Goal: Task Accomplishment & Management: Use online tool/utility

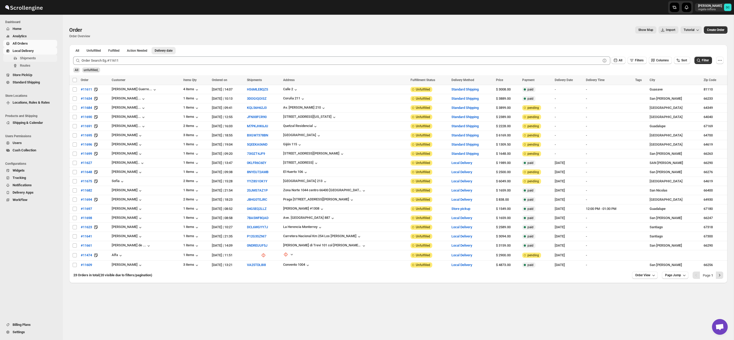
click at [32, 58] on span "Shipments" at bounding box center [28, 58] width 16 height 4
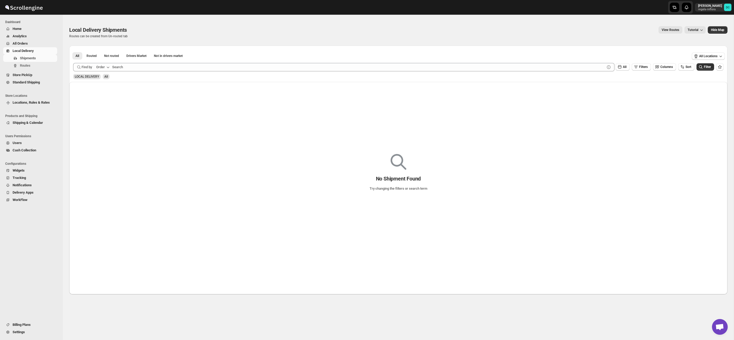
click at [31, 44] on span "All Orders" at bounding box center [35, 43] width 44 height 5
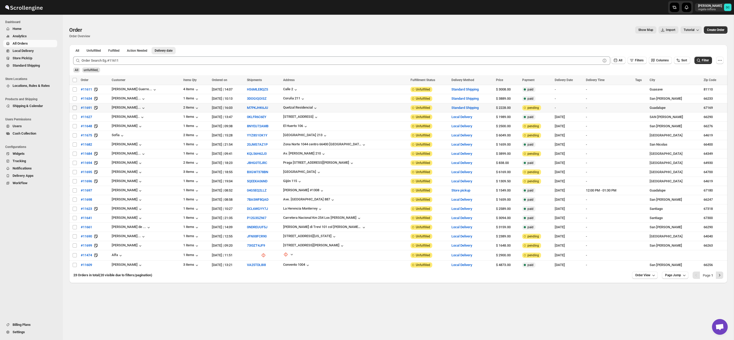
click at [73, 109] on input "Select order" at bounding box center [75, 108] width 4 height 4
checkbox input "true"
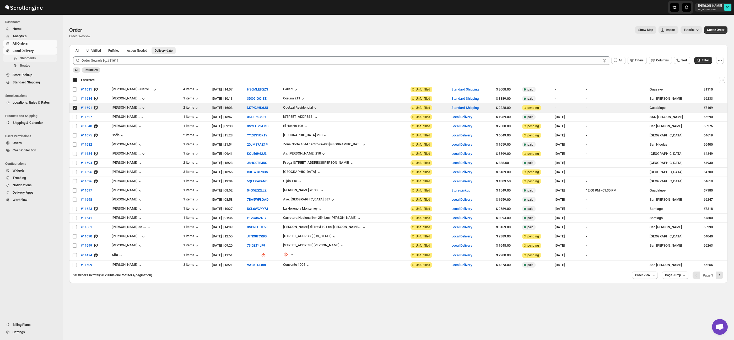
click at [34, 60] on span "Shipments" at bounding box center [28, 58] width 16 height 4
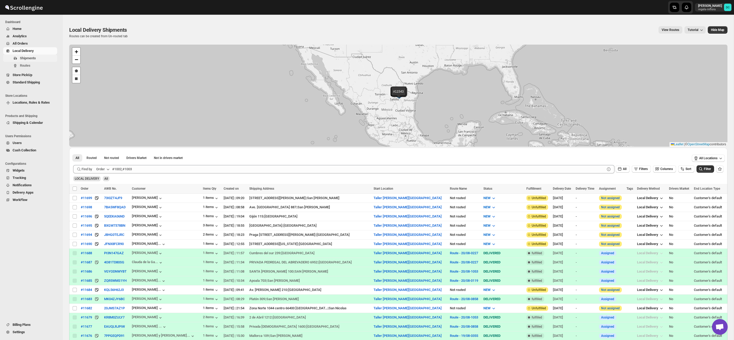
click at [39, 59] on span "Shipments" at bounding box center [38, 58] width 36 height 5
click at [24, 41] on span "All Orders" at bounding box center [35, 43] width 44 height 5
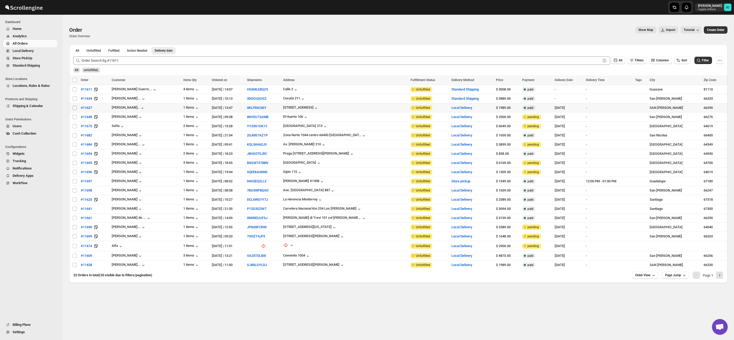
click at [74, 109] on input "Select order" at bounding box center [75, 108] width 4 height 4
checkbox input "true"
click at [75, 119] on input "Select order" at bounding box center [75, 117] width 4 height 4
checkbox input "true"
click at [74, 127] on input "Select order" at bounding box center [75, 126] width 4 height 4
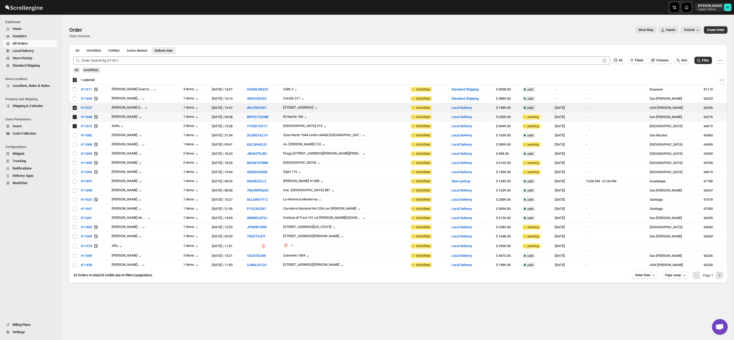
checkbox input "true"
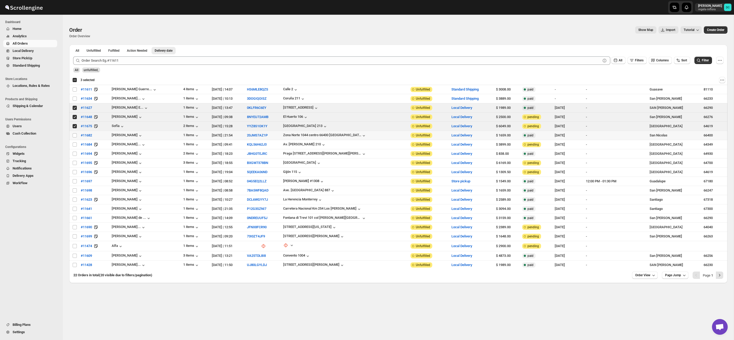
drag, startPoint x: 76, startPoint y: 136, endPoint x: 76, endPoint y: 139, distance: 3.9
click at [76, 136] on input "Select order" at bounding box center [75, 135] width 4 height 4
checkbox input "true"
click at [75, 144] on input "Select order" at bounding box center [75, 144] width 4 height 4
checkbox input "true"
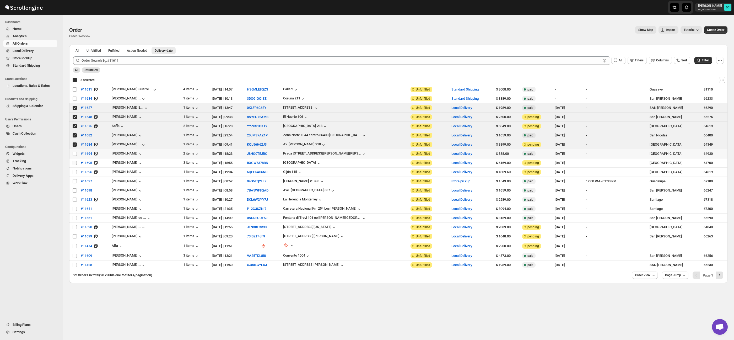
drag, startPoint x: 75, startPoint y: 153, endPoint x: 76, endPoint y: 164, distance: 10.8
click at [75, 153] on input "Select order" at bounding box center [75, 154] width 4 height 4
checkbox input "true"
drag, startPoint x: 75, startPoint y: 164, endPoint x: 75, endPoint y: 171, distance: 7.6
click at [75, 164] on input "Select order" at bounding box center [75, 163] width 4 height 4
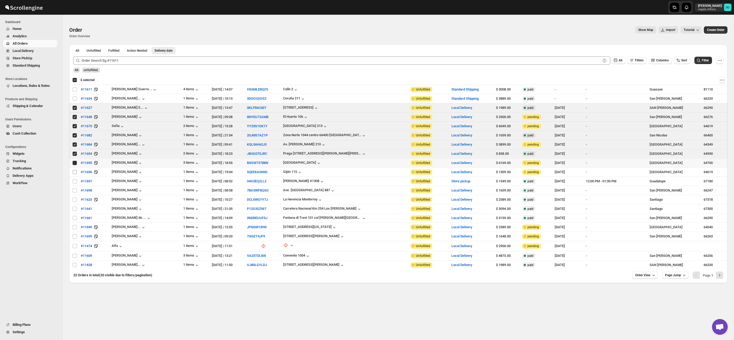
checkbox input "true"
click at [75, 172] on input "Select order" at bounding box center [75, 172] width 4 height 4
checkbox input "true"
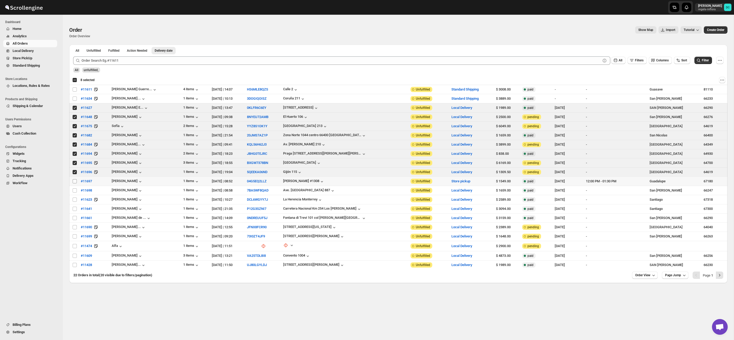
click at [75, 181] on input "Select order" at bounding box center [75, 181] width 4 height 4
checkbox input "true"
click at [76, 192] on input "Select order" at bounding box center [75, 190] width 4 height 4
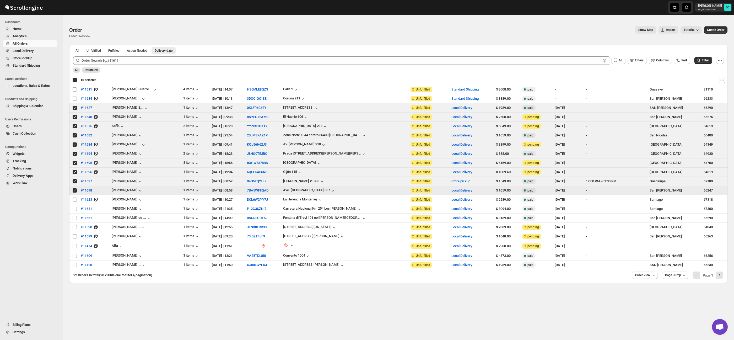
drag, startPoint x: 75, startPoint y: 191, endPoint x: 75, endPoint y: 184, distance: 6.6
click at [75, 190] on input "Select order" at bounding box center [75, 190] width 4 height 4
checkbox input "false"
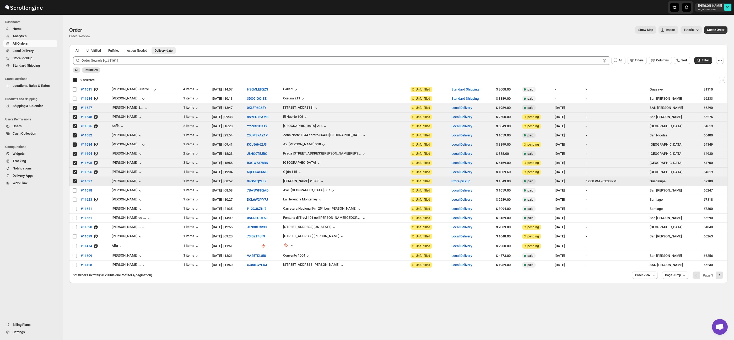
click at [75, 183] on input "Select order" at bounding box center [75, 181] width 4 height 4
checkbox input "false"
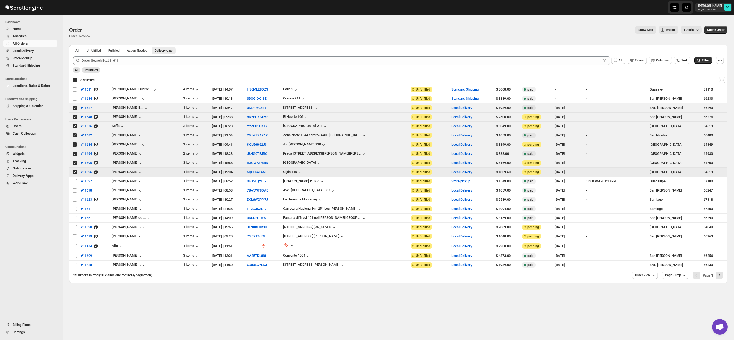
click at [74, 175] on td "Select order" at bounding box center [74, 172] width 10 height 9
checkbox input "false"
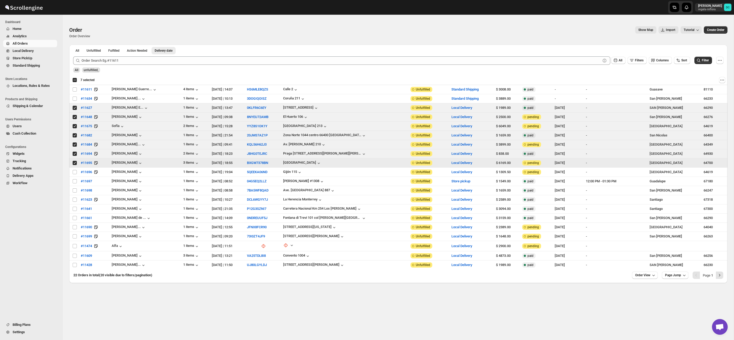
drag, startPoint x: 75, startPoint y: 164, endPoint x: 74, endPoint y: 158, distance: 6.1
click at [75, 163] on input "Select order" at bounding box center [75, 163] width 4 height 4
checkbox input "false"
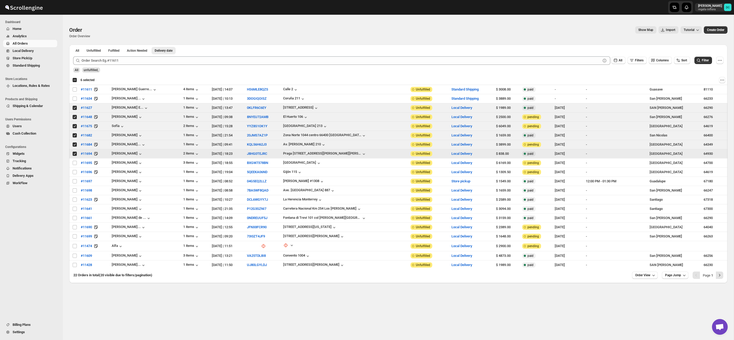
drag, startPoint x: 74, startPoint y: 155, endPoint x: 75, endPoint y: 150, distance: 5.3
click at [74, 155] on input "Select order" at bounding box center [75, 154] width 4 height 4
checkbox input "false"
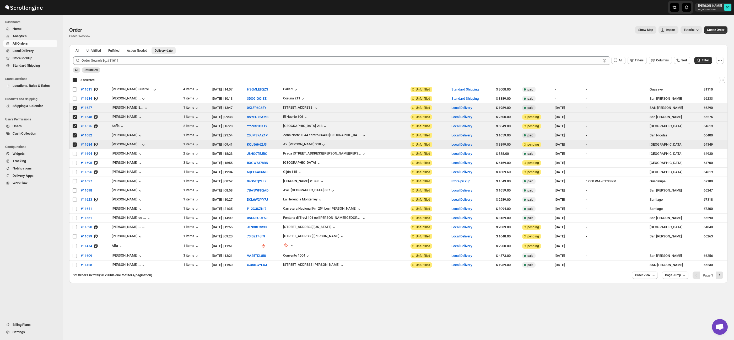
click at [74, 145] on input "Select order" at bounding box center [75, 144] width 4 height 4
checkbox input "false"
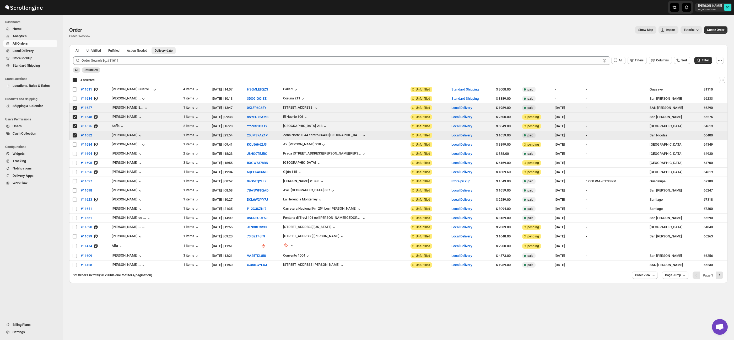
click at [73, 137] on input "Select order" at bounding box center [75, 135] width 4 height 4
checkbox input "false"
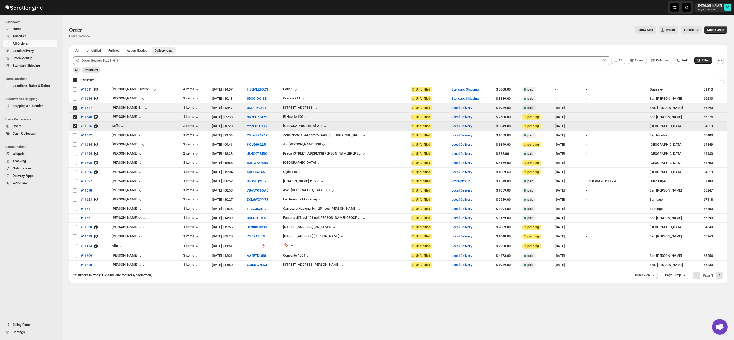
click at [74, 126] on input "Select order" at bounding box center [75, 126] width 4 height 4
checkbox input "false"
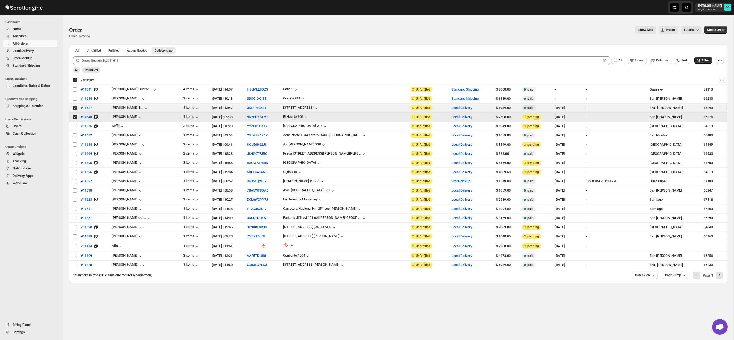
drag, startPoint x: 75, startPoint y: 118, endPoint x: 73, endPoint y: 108, distance: 10.3
click at [75, 118] on input "Select order" at bounding box center [75, 117] width 4 height 4
checkbox input "false"
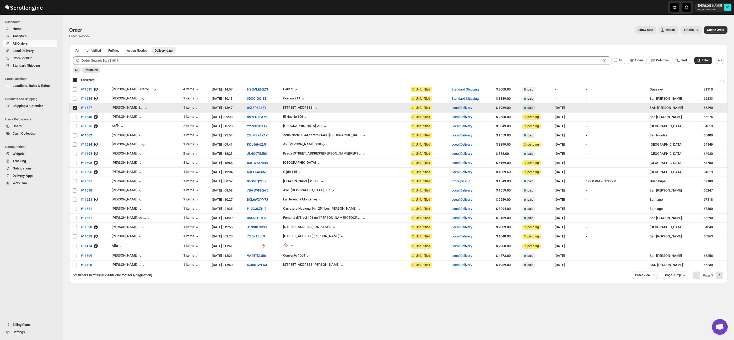
click at [73, 108] on input "Select order" at bounding box center [75, 108] width 4 height 4
checkbox input "false"
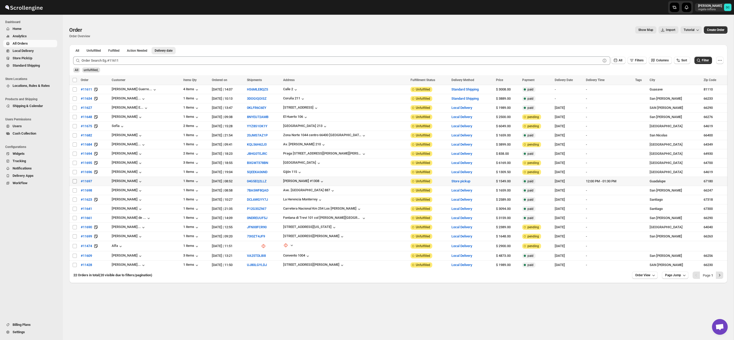
click at [75, 181] on input "Select order" at bounding box center [75, 181] width 4 height 4
checkbox input "true"
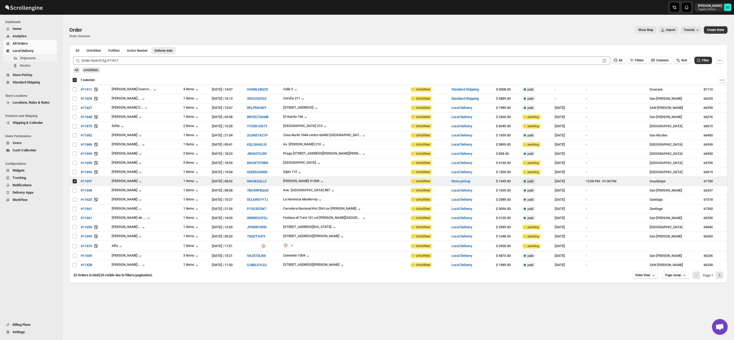
click at [36, 57] on span "Shipments" at bounding box center [28, 58] width 16 height 4
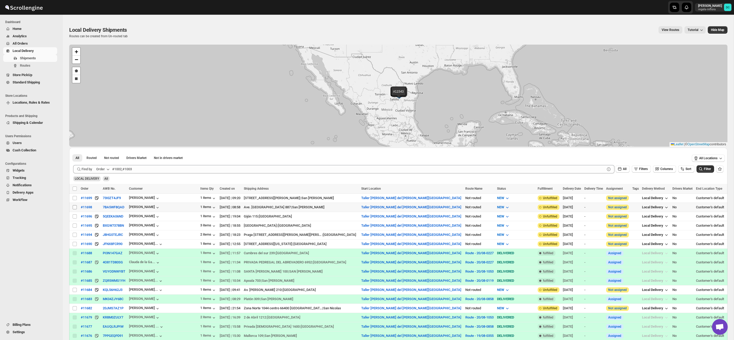
click at [75, 206] on input "Select shipment" at bounding box center [75, 207] width 4 height 4
checkbox input "true"
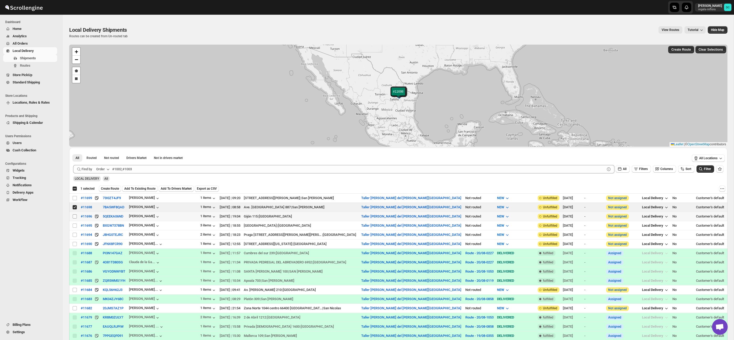
click at [75, 216] on input "Select shipment" at bounding box center [75, 216] width 4 height 4
checkbox input "true"
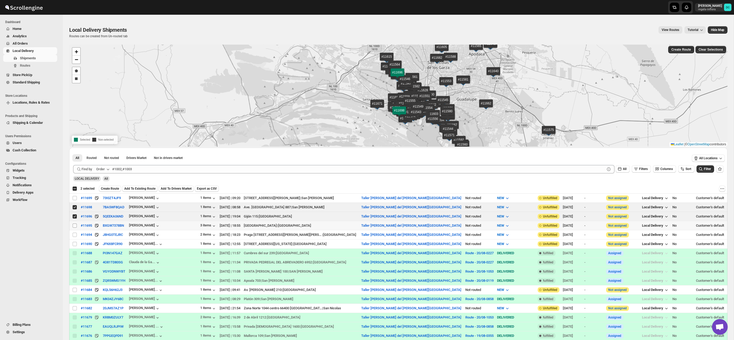
click at [75, 225] on input "Select shipment" at bounding box center [75, 225] width 4 height 4
checkbox input "true"
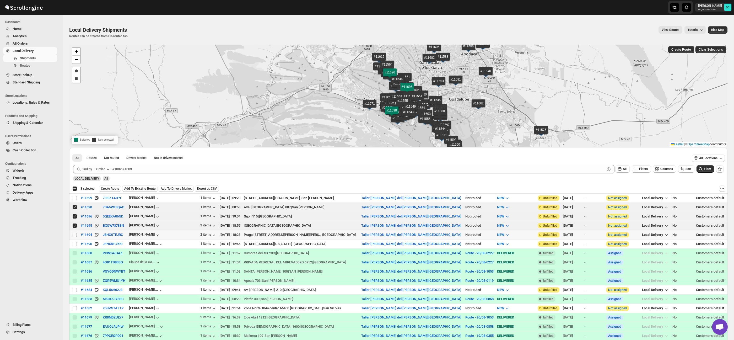
click at [73, 235] on input "Select shipment" at bounding box center [75, 235] width 4 height 4
checkbox input "true"
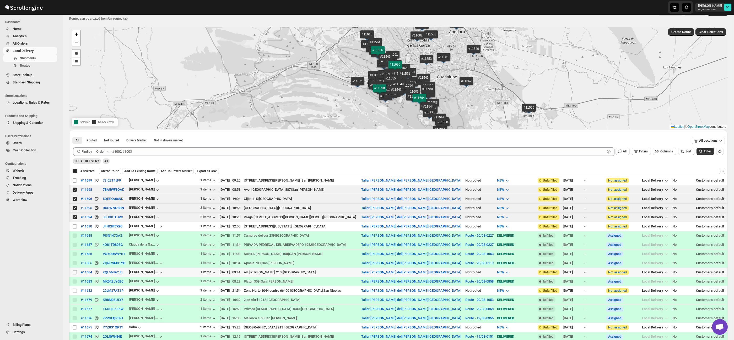
click at [75, 275] on td "Select shipment" at bounding box center [74, 271] width 10 height 9
checkbox input "true"
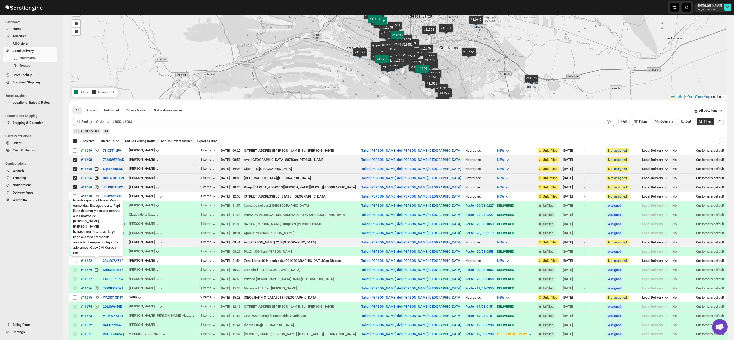
scroll to position [48, 0]
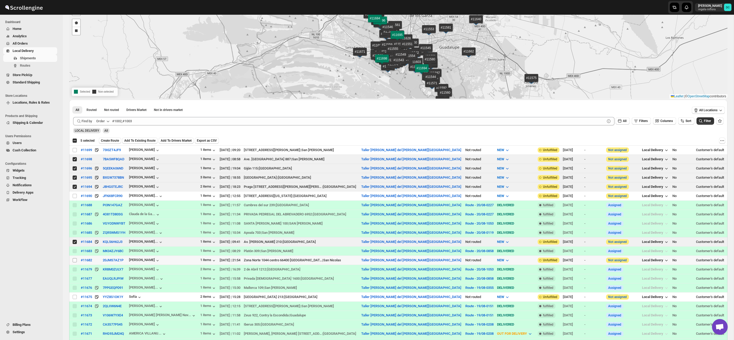
click at [75, 261] on input "Select shipment" at bounding box center [75, 260] width 4 height 4
checkbox input "true"
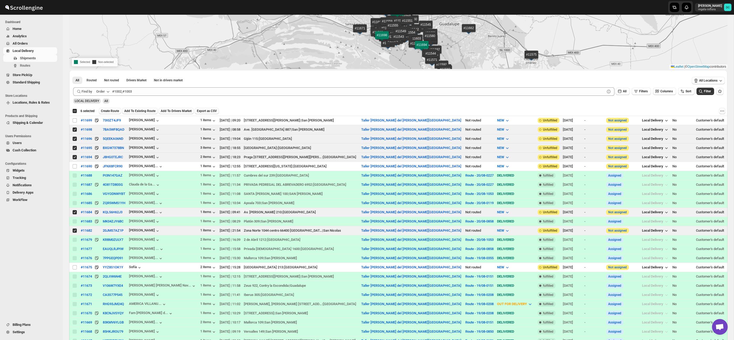
scroll to position [82, 0]
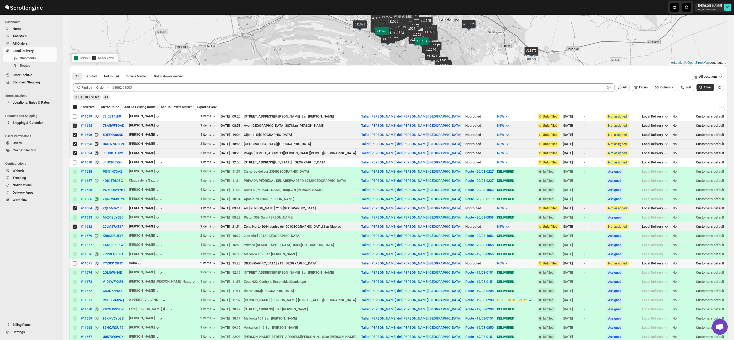
click at [74, 263] on input "Select shipment" at bounding box center [75, 263] width 4 height 4
checkbox input "true"
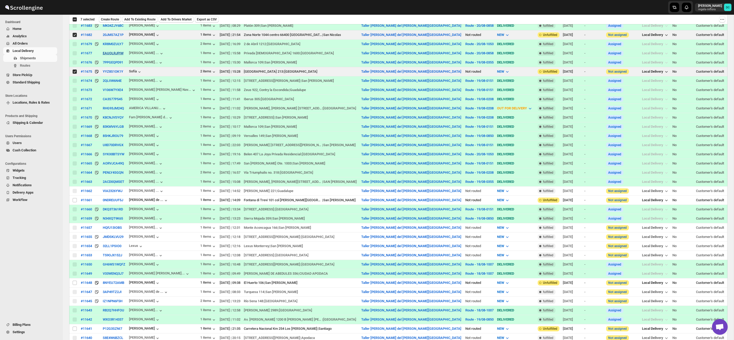
scroll to position [278, 0]
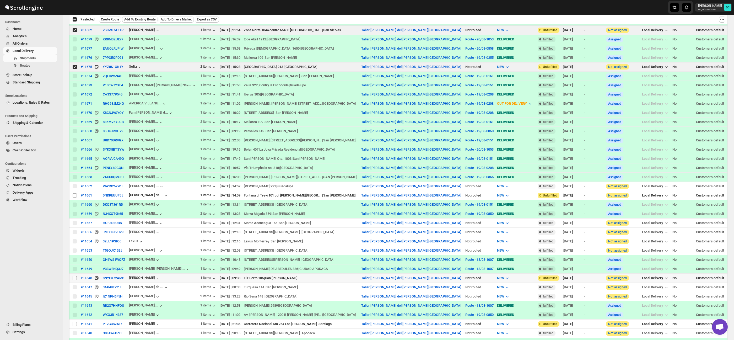
click at [76, 279] on input "Select shipment" at bounding box center [75, 278] width 4 height 4
checkbox input "true"
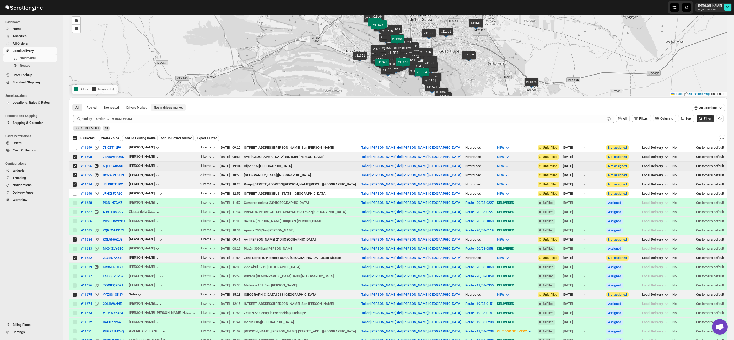
scroll to position [0, 0]
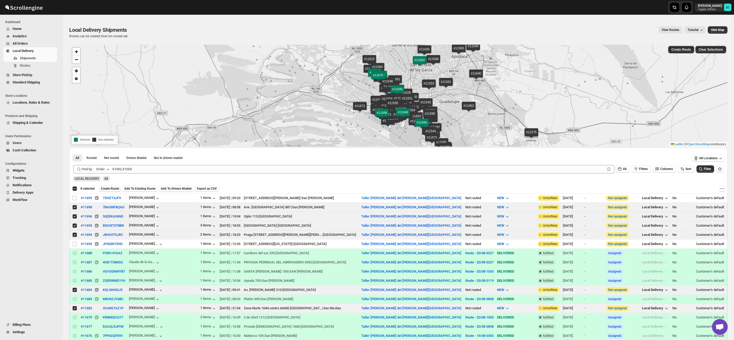
click at [112, 188] on span "Create Route" at bounding box center [110, 188] width 18 height 4
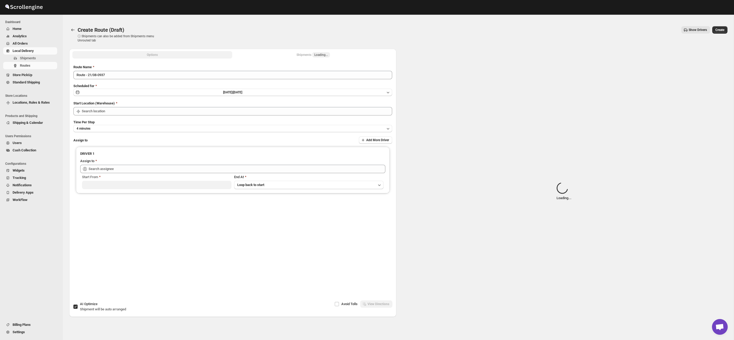
type input "Taller [PERSON_NAME] del [PERSON_NAME][GEOGRAPHIC_DATA]"
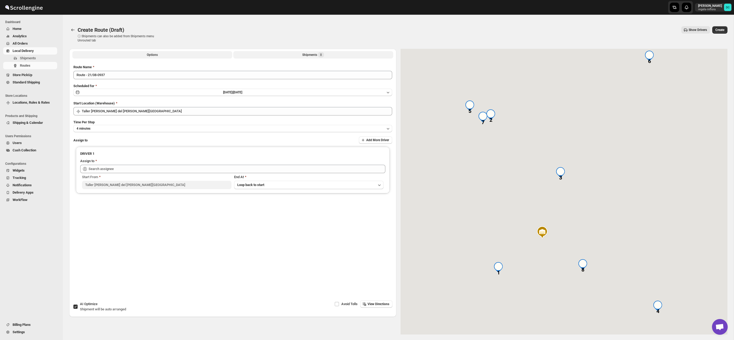
drag, startPoint x: 272, startPoint y: 56, endPoint x: 275, endPoint y: 56, distance: 3.1
click at [272, 56] on button "Shipments 8" at bounding box center [313, 54] width 160 height 7
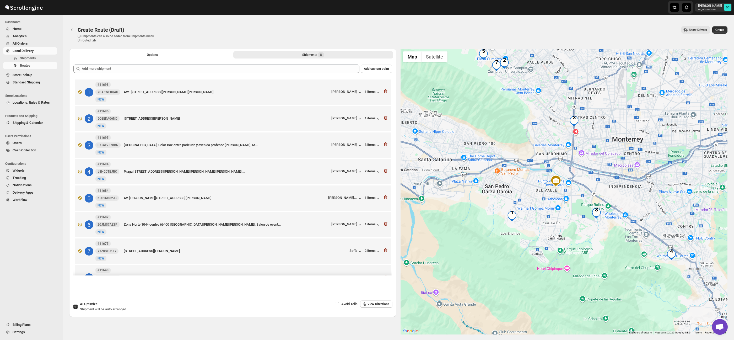
drag, startPoint x: 698, startPoint y: 257, endPoint x: 697, endPoint y: 274, distance: 16.8
click at [673, 245] on div at bounding box center [564, 191] width 327 height 285
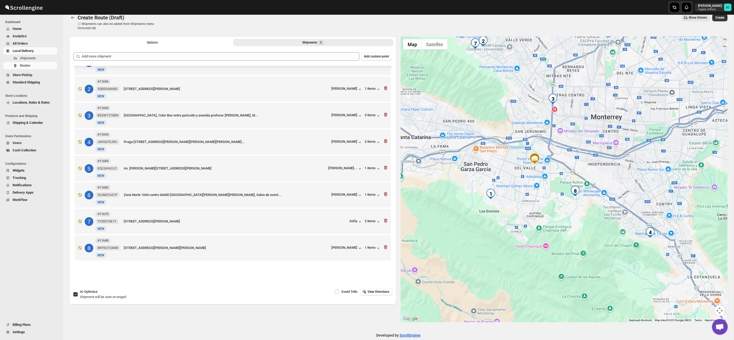
scroll to position [20, 0]
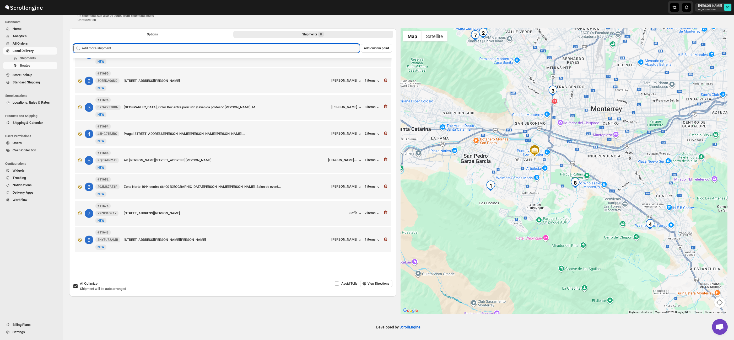
click at [265, 44] on input "text" at bounding box center [221, 48] width 278 height 8
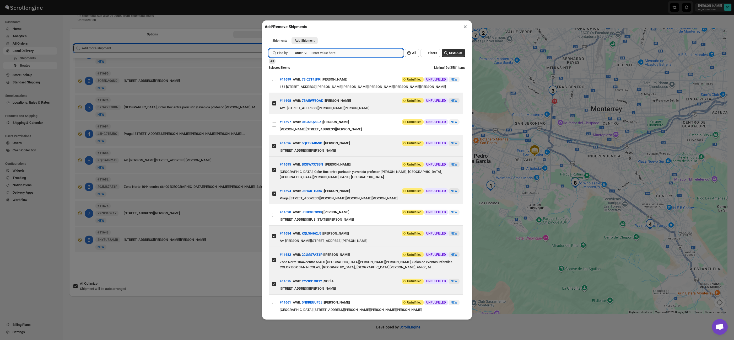
click at [381, 56] on input "text" at bounding box center [357, 53] width 92 height 8
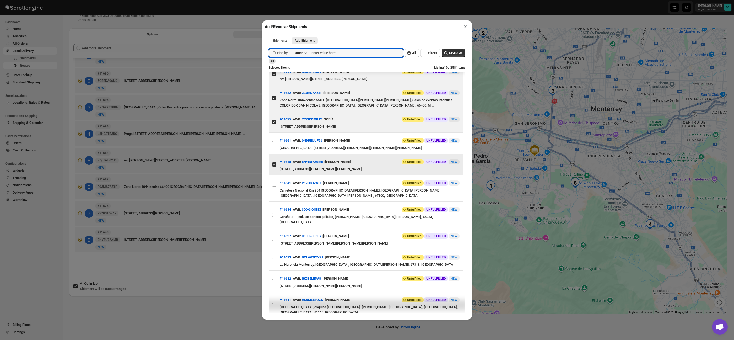
scroll to position [166, 0]
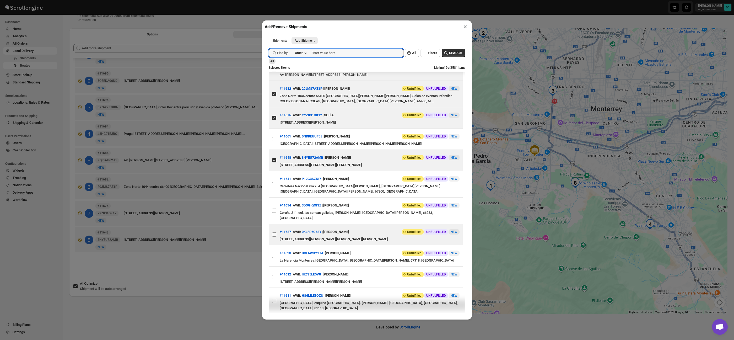
click at [275, 232] on input "View details for 689f8edaeb510359434f349b" at bounding box center [274, 234] width 4 height 4
checkbox input "true"
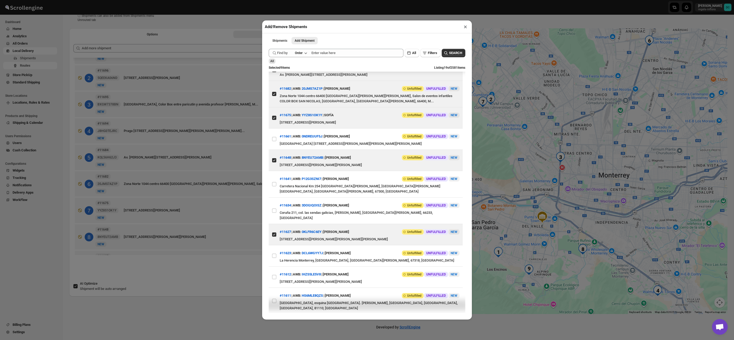
click at [236, 268] on div "Add/Remove Shipments × Shipments Add Shipment More views Shipments Add Shipment…" at bounding box center [367, 170] width 734 height 340
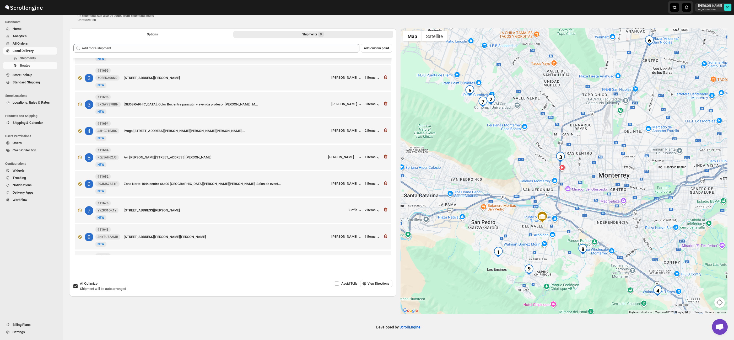
click at [717, 300] on button "Map camera controls" at bounding box center [719, 302] width 10 height 10
click at [709, 305] on button "Zoom out" at bounding box center [706, 302] width 10 height 10
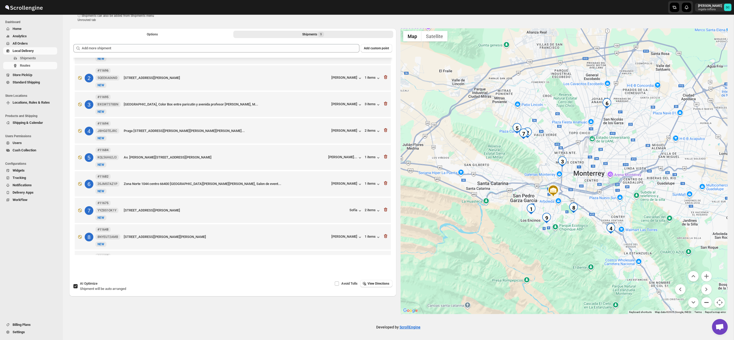
scroll to position [0, 0]
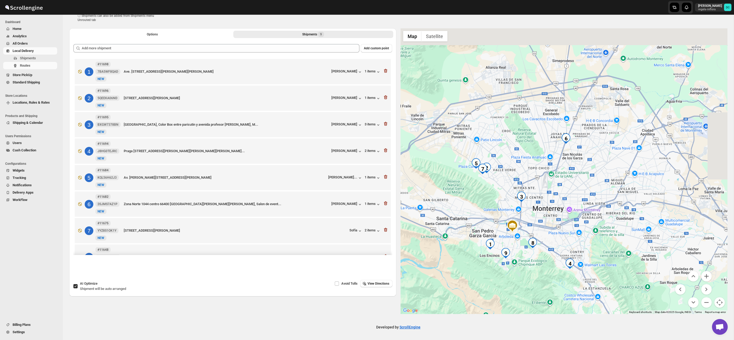
drag, startPoint x: 612, startPoint y: 186, endPoint x: 565, endPoint y: 210, distance: 52.8
click at [569, 220] on div at bounding box center [564, 170] width 327 height 285
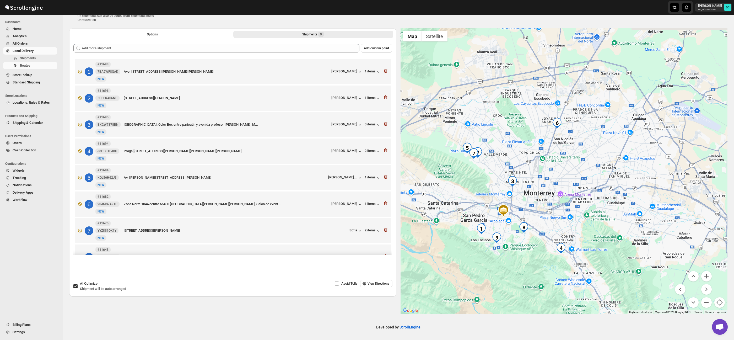
drag, startPoint x: 616, startPoint y: 205, endPoint x: 587, endPoint y: 152, distance: 60.6
click at [587, 152] on div at bounding box center [564, 170] width 327 height 285
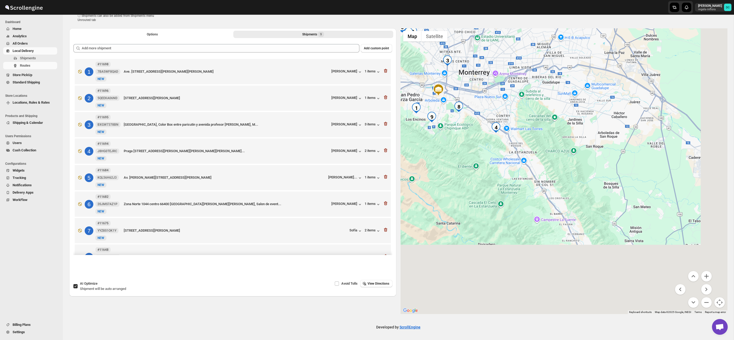
drag, startPoint x: 618, startPoint y: 214, endPoint x: 582, endPoint y: 148, distance: 75.6
click at [582, 148] on div at bounding box center [564, 170] width 327 height 285
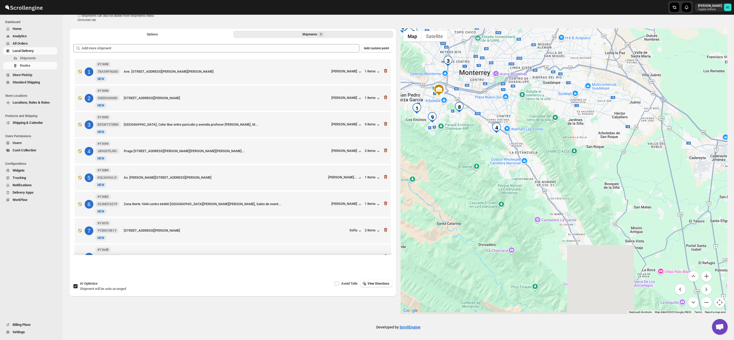
drag, startPoint x: 567, startPoint y: 144, endPoint x: 622, endPoint y: 217, distance: 91.8
click at [623, 218] on div at bounding box center [564, 170] width 327 height 285
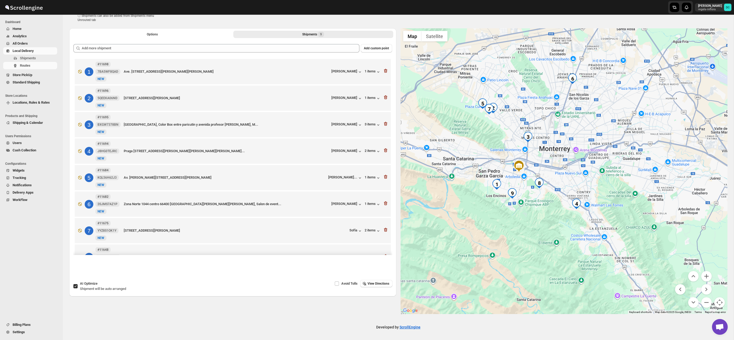
drag, startPoint x: 557, startPoint y: 188, endPoint x: 569, endPoint y: 192, distance: 12.6
click at [569, 192] on div at bounding box center [564, 170] width 327 height 285
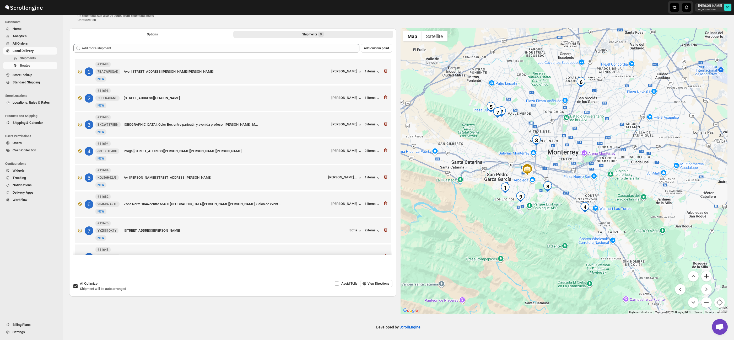
click at [703, 274] on button "Zoom in" at bounding box center [706, 276] width 10 height 10
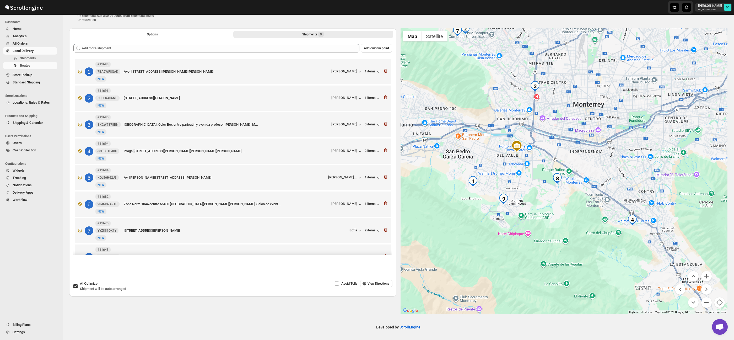
drag, startPoint x: 627, startPoint y: 263, endPoint x: 654, endPoint y: 235, distance: 38.8
click at [654, 235] on div at bounding box center [564, 170] width 327 height 285
drag, startPoint x: 706, startPoint y: 273, endPoint x: 693, endPoint y: 270, distance: 13.3
click at [706, 273] on button "Zoom in" at bounding box center [706, 276] width 10 height 10
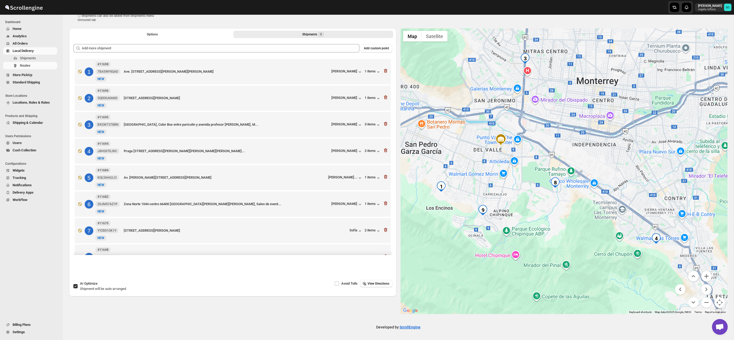
click at [619, 233] on div at bounding box center [564, 170] width 327 height 285
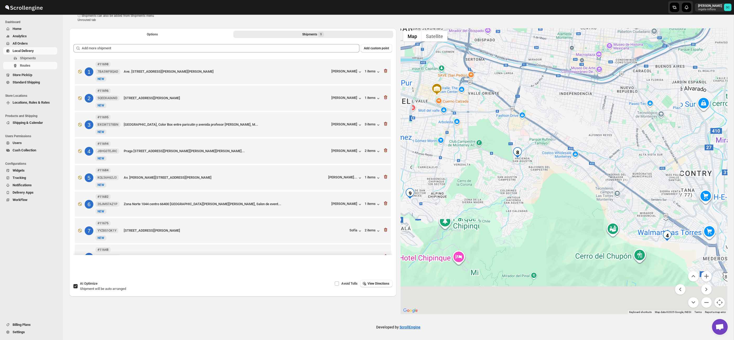
drag, startPoint x: 676, startPoint y: 245, endPoint x: 646, endPoint y: 217, distance: 40.6
click at [662, 230] on img "4" at bounding box center [667, 235] width 10 height 10
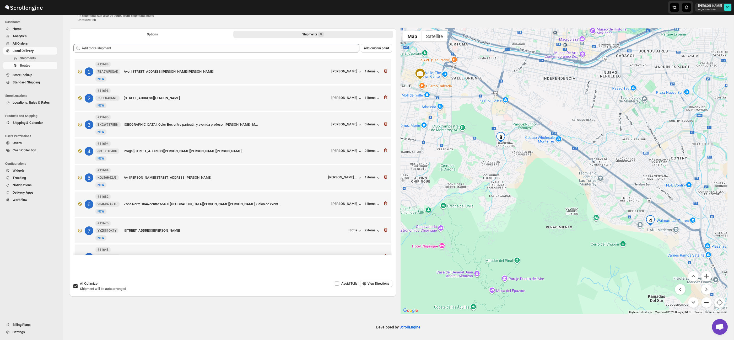
click at [709, 302] on button "Zoom out" at bounding box center [706, 302] width 10 height 10
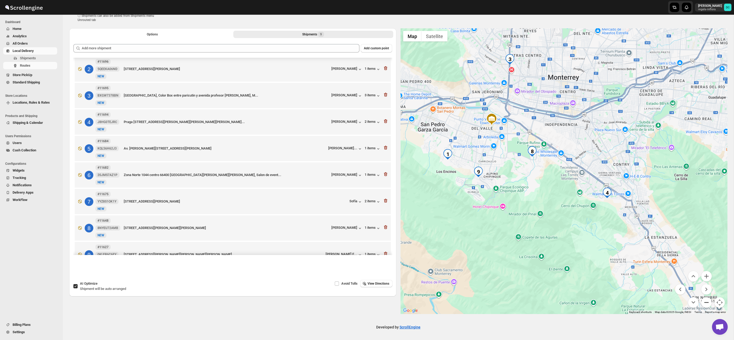
scroll to position [47, 0]
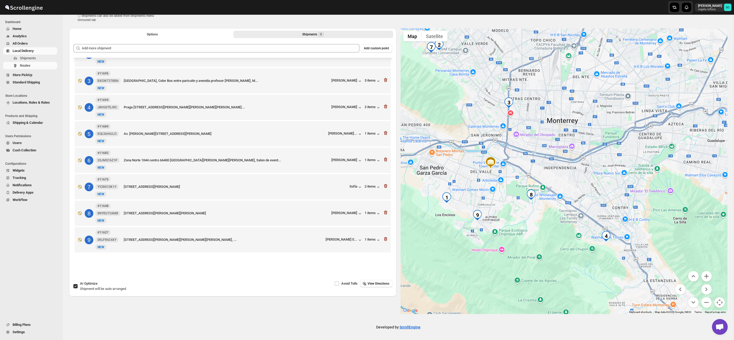
drag, startPoint x: 562, startPoint y: 204, endPoint x: 561, endPoint y: 235, distance: 31.2
click at [561, 231] on div at bounding box center [564, 170] width 327 height 285
drag, startPoint x: 473, startPoint y: 133, endPoint x: 490, endPoint y: 140, distance: 18.4
click at [498, 196] on div at bounding box center [564, 170] width 327 height 285
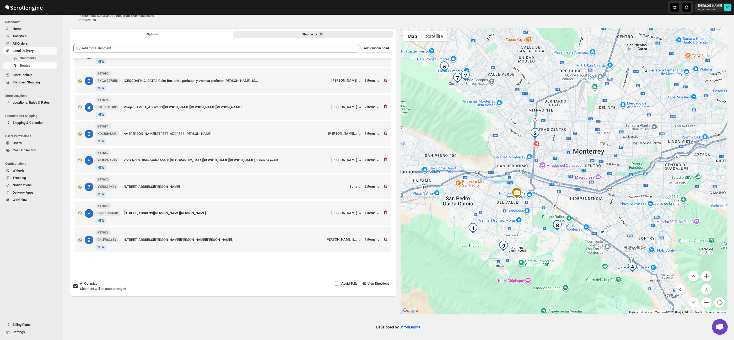
drag, startPoint x: 490, startPoint y: 140, endPoint x: 514, endPoint y: 158, distance: 30.0
click at [515, 162] on div at bounding box center [564, 170] width 327 height 285
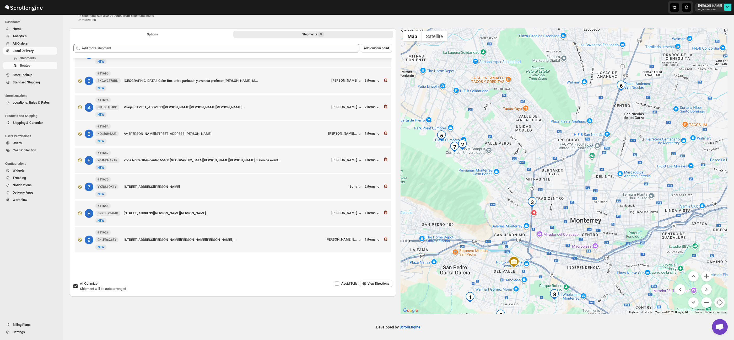
drag, startPoint x: 505, startPoint y: 120, endPoint x: 499, endPoint y: 184, distance: 63.4
click at [499, 184] on div at bounding box center [564, 170] width 327 height 285
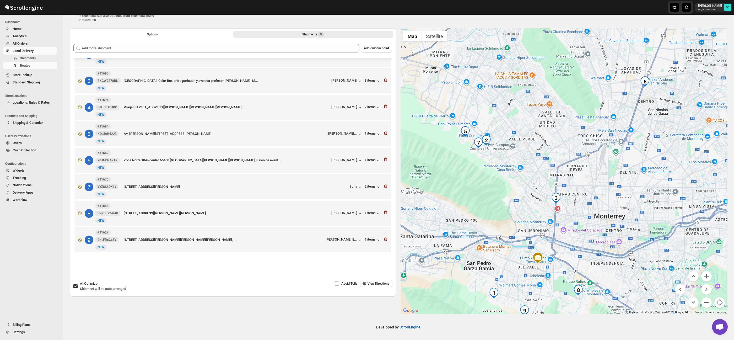
drag, startPoint x: 486, startPoint y: 175, endPoint x: 514, endPoint y: 170, distance: 27.7
click at [514, 170] on div at bounding box center [564, 170] width 327 height 285
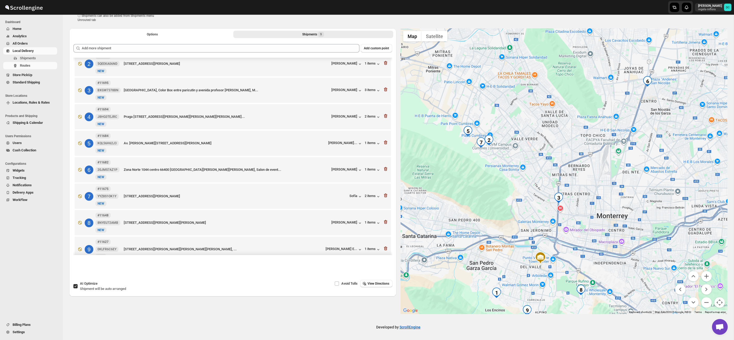
scroll to position [25, 0]
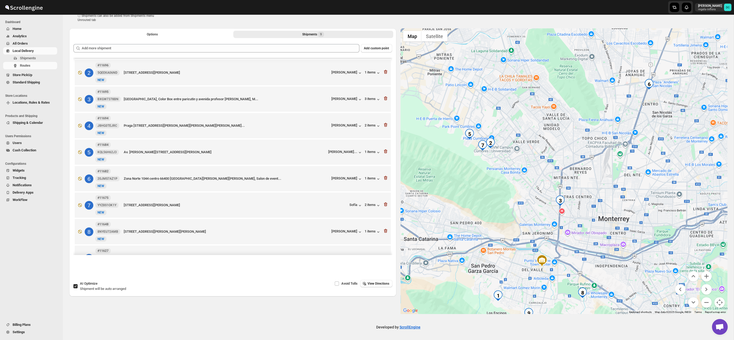
drag, startPoint x: 506, startPoint y: 171, endPoint x: 519, endPoint y: 197, distance: 28.7
click at [525, 200] on div at bounding box center [564, 170] width 327 height 285
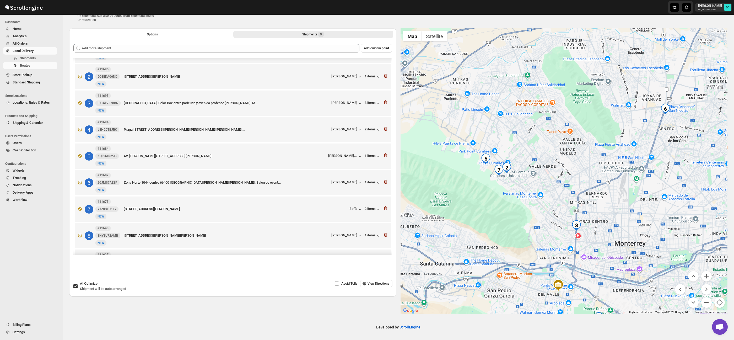
scroll to position [20, 0]
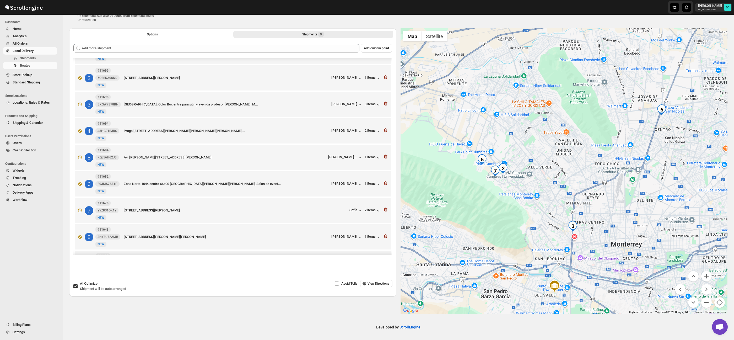
drag, startPoint x: 597, startPoint y: 154, endPoint x: 595, endPoint y: 168, distance: 14.4
click at [549, 152] on div at bounding box center [564, 170] width 327 height 285
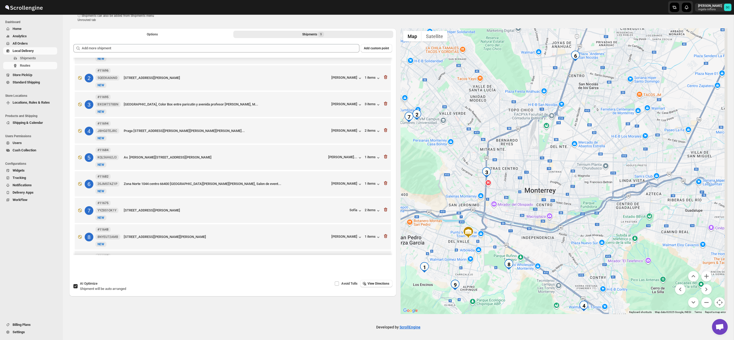
drag, startPoint x: 623, startPoint y: 184, endPoint x: 612, endPoint y: 161, distance: 25.4
click at [579, 132] on div at bounding box center [564, 170] width 327 height 285
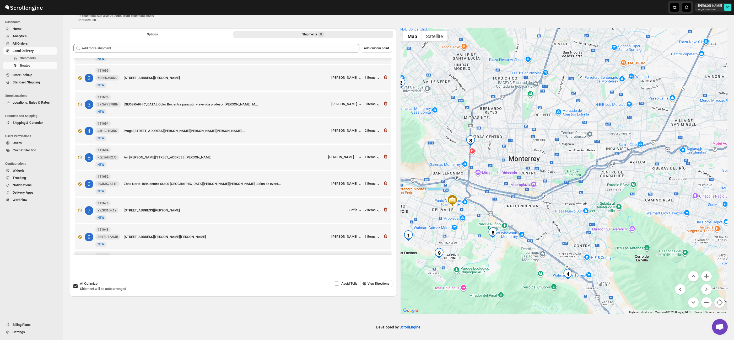
drag, startPoint x: 616, startPoint y: 166, endPoint x: 601, endPoint y: 132, distance: 36.8
click at [601, 132] on div at bounding box center [564, 170] width 327 height 285
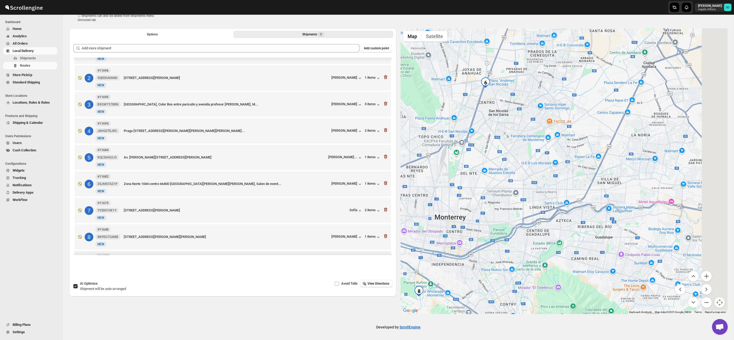
drag, startPoint x: 604, startPoint y: 126, endPoint x: 532, endPoint y: 191, distance: 96.9
click at [532, 191] on div at bounding box center [564, 170] width 327 height 285
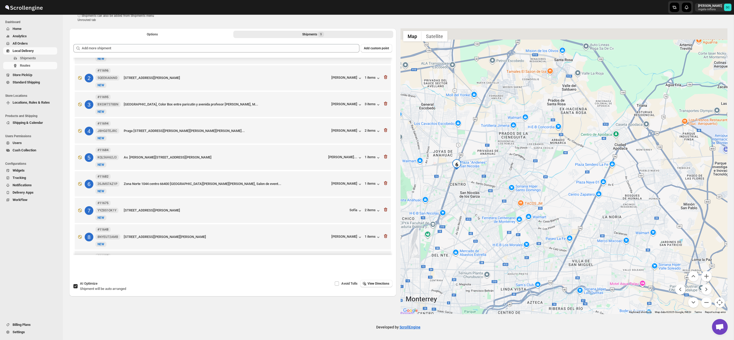
drag, startPoint x: 544, startPoint y: 155, endPoint x: 553, endPoint y: 206, distance: 52.3
click at [553, 206] on div at bounding box center [564, 170] width 327 height 285
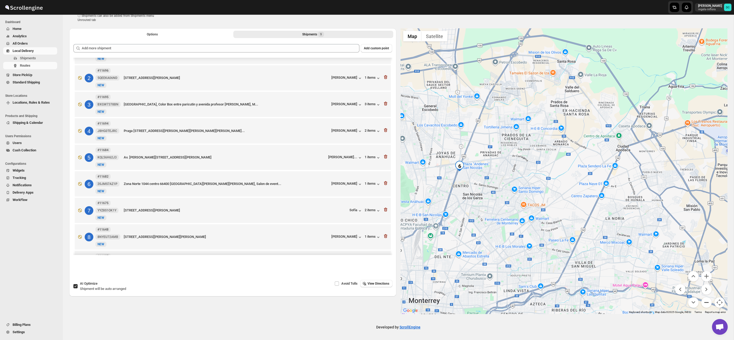
click at [708, 304] on button "Zoom out" at bounding box center [706, 302] width 10 height 10
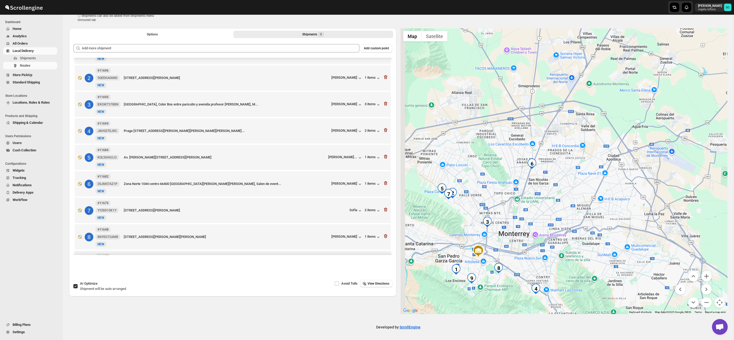
drag, startPoint x: 577, startPoint y: 190, endPoint x: 599, endPoint y: 204, distance: 25.7
click at [599, 185] on div at bounding box center [564, 170] width 327 height 285
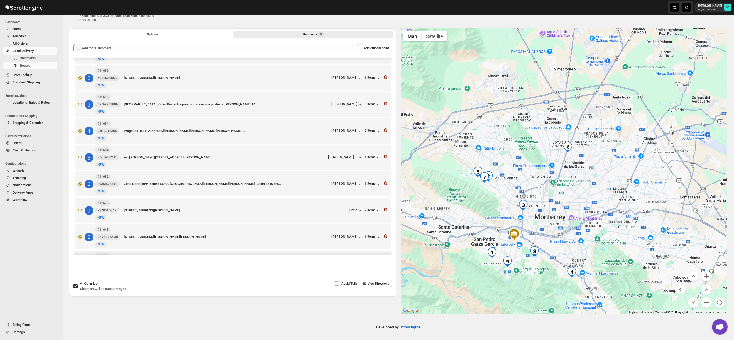
drag, startPoint x: 611, startPoint y: 238, endPoint x: 684, endPoint y: 260, distance: 77.0
click at [637, 222] on div at bounding box center [564, 170] width 327 height 285
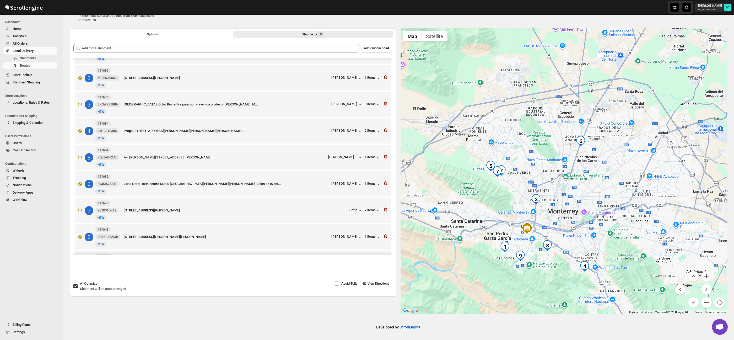
scroll to position [0, 0]
